Goal: Find contact information: Find contact information

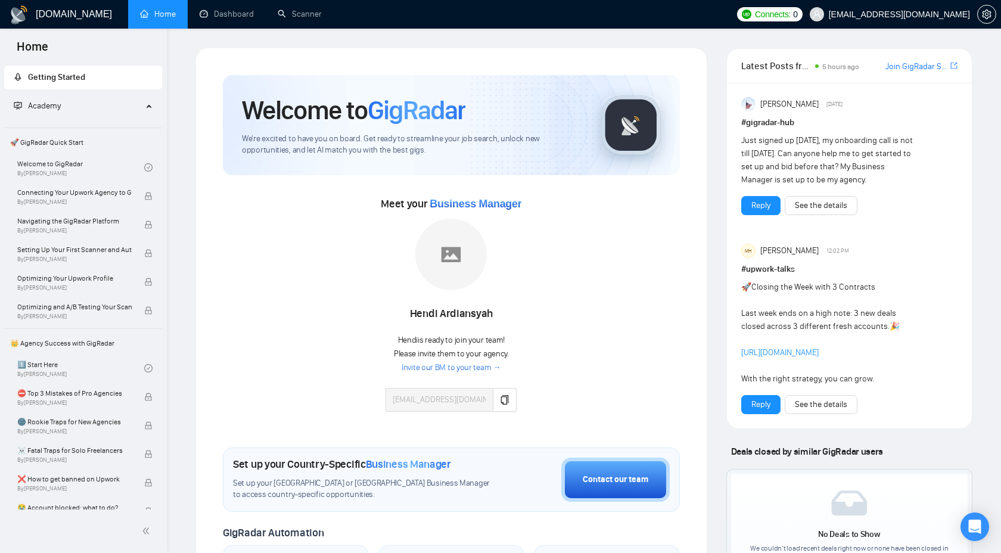
click at [61, 70] on span "Getting Started" at bounding box center [83, 78] width 139 height 24
click at [91, 111] on span "Academy" at bounding box center [78, 106] width 129 height 24
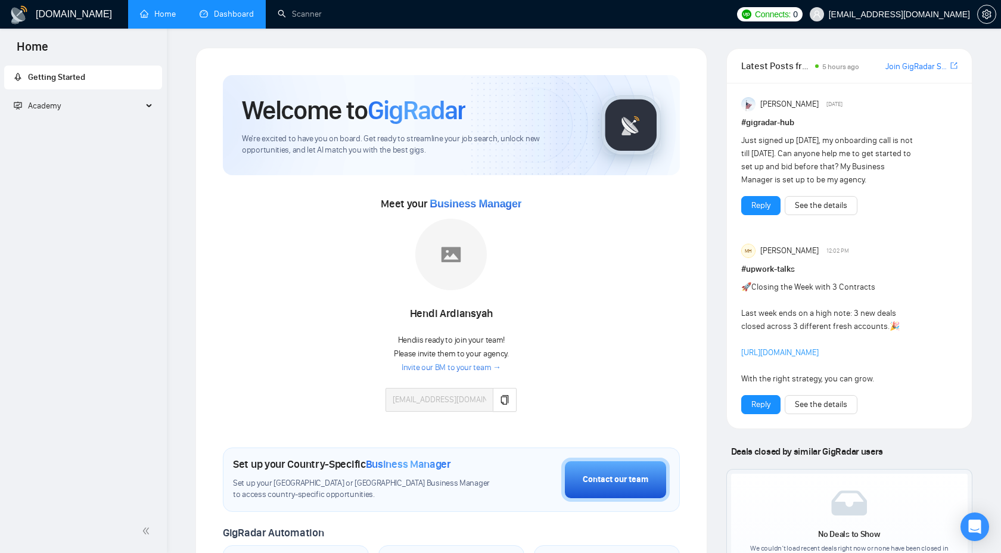
click at [206, 15] on link "Dashboard" at bounding box center [227, 14] width 54 height 10
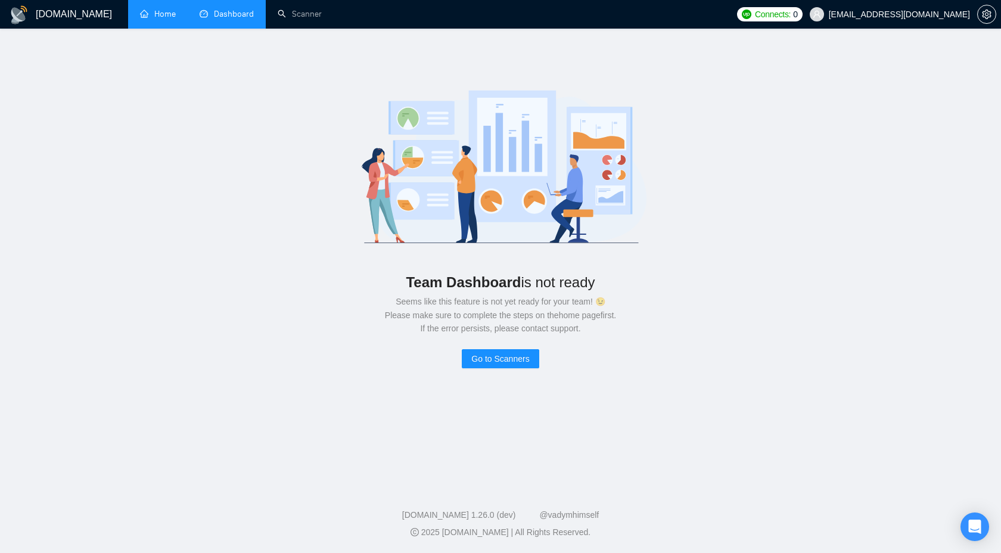
click at [167, 15] on link "Home" at bounding box center [158, 14] width 36 height 10
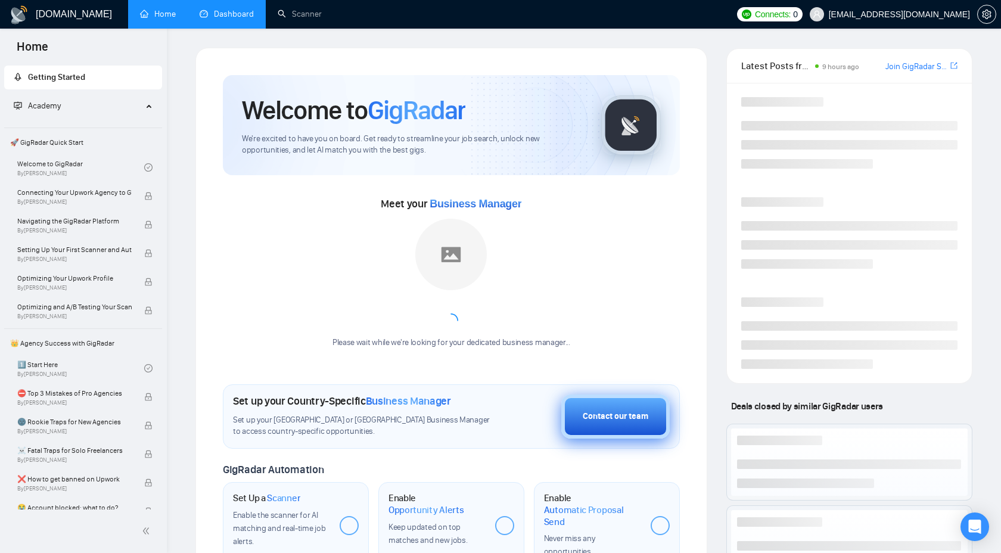
click at [612, 420] on div "Contact our team" at bounding box center [616, 416] width 66 height 13
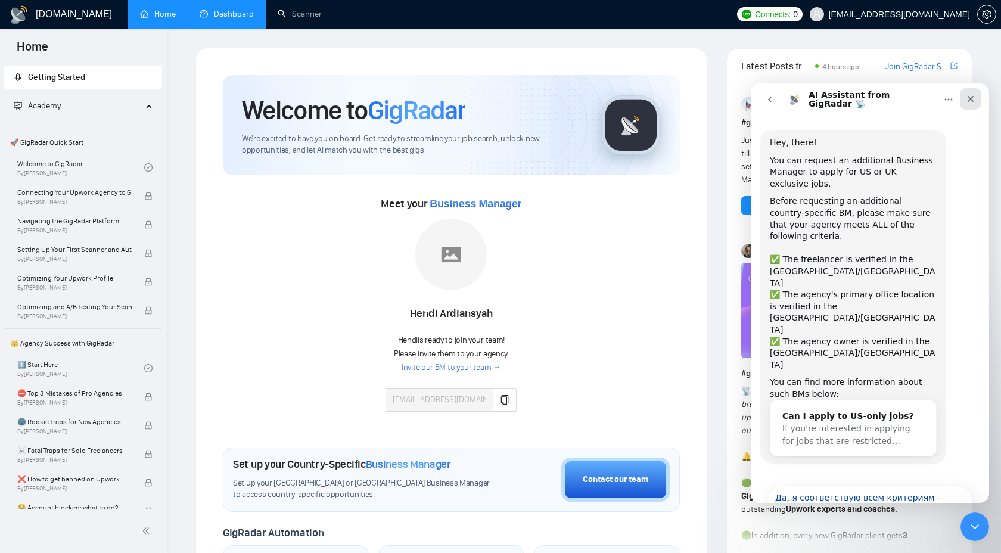
click at [975, 99] on icon "Закрыть" at bounding box center [971, 99] width 10 height 10
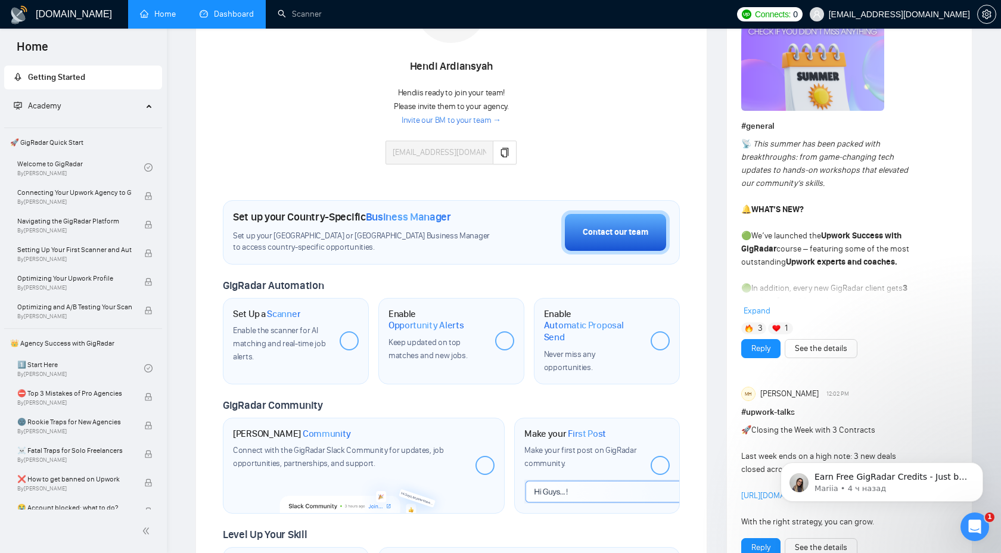
scroll to position [216, 0]
